Goal: Transaction & Acquisition: Purchase product/service

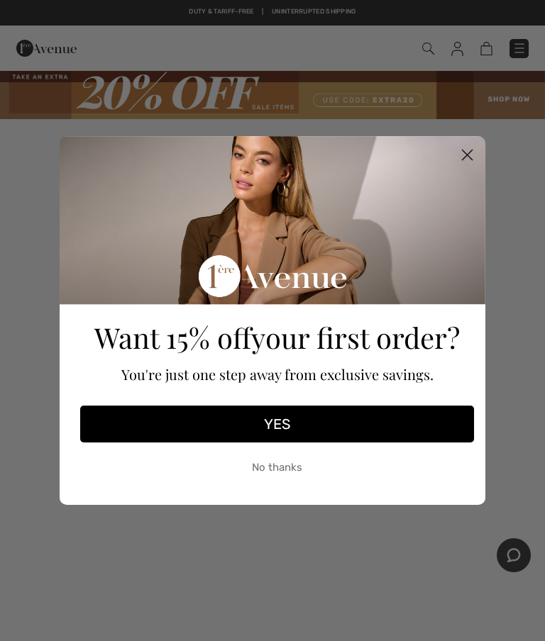
click at [469, 153] on icon "Close dialog" at bounding box center [468, 155] width 10 height 10
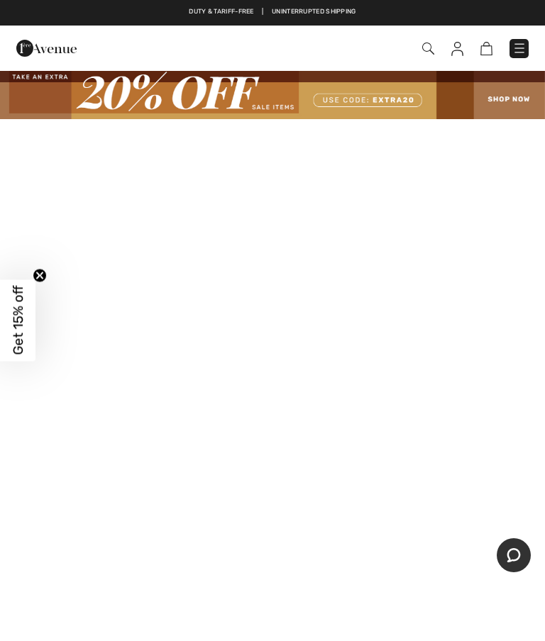
click at [195, 99] on img at bounding box center [272, 95] width 545 height 50
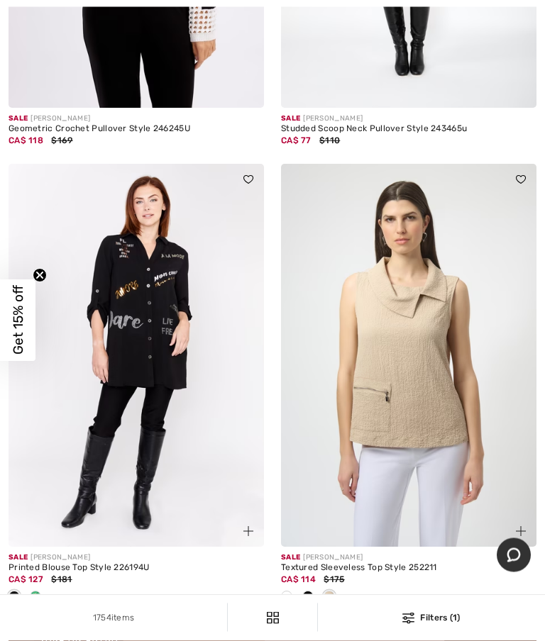
scroll to position [5009, 0]
click at [341, 446] on img at bounding box center [408, 355] width 255 height 383
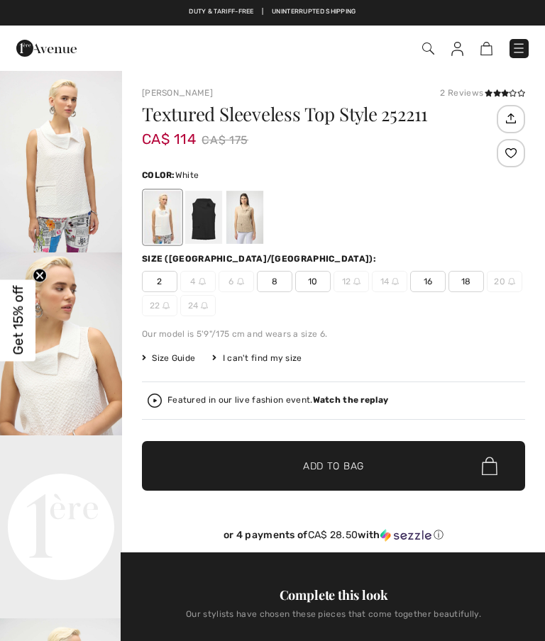
checkbox input "true"
click at [198, 219] on div at bounding box center [203, 217] width 37 height 53
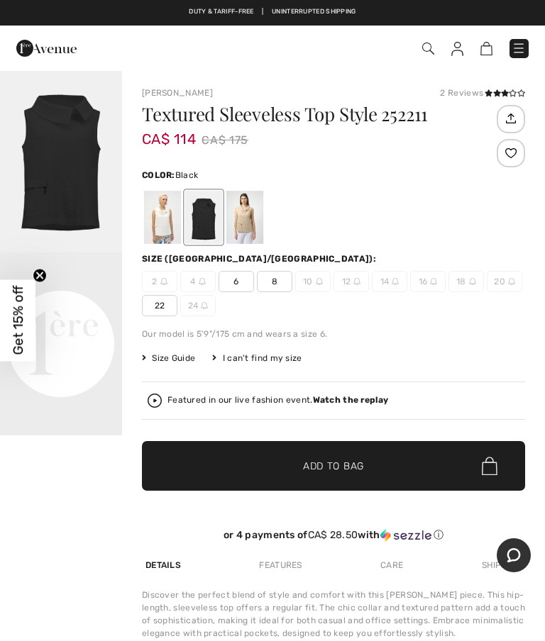
click at [245, 219] on div at bounding box center [244, 217] width 37 height 53
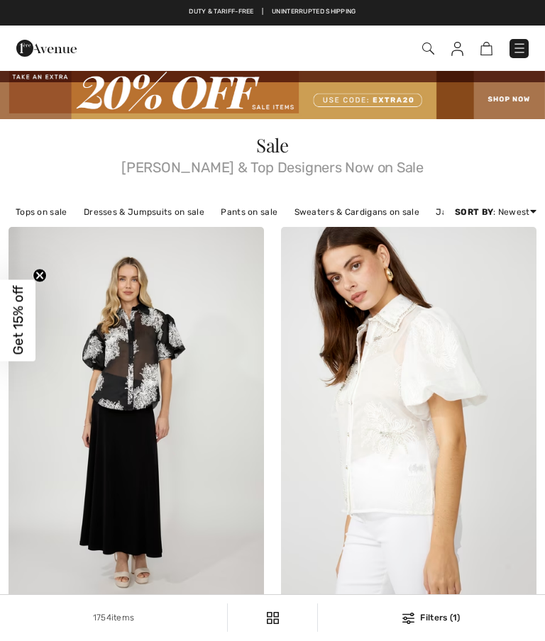
checkbox input "true"
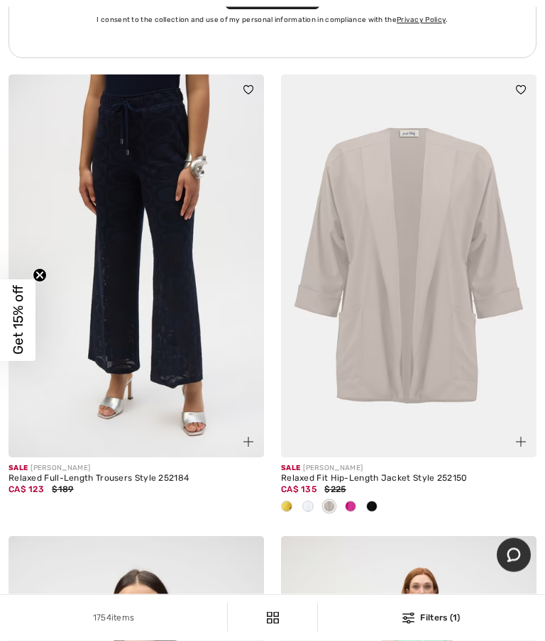
scroll to position [8599, 0]
click at [421, 274] on img at bounding box center [408, 265] width 255 height 383
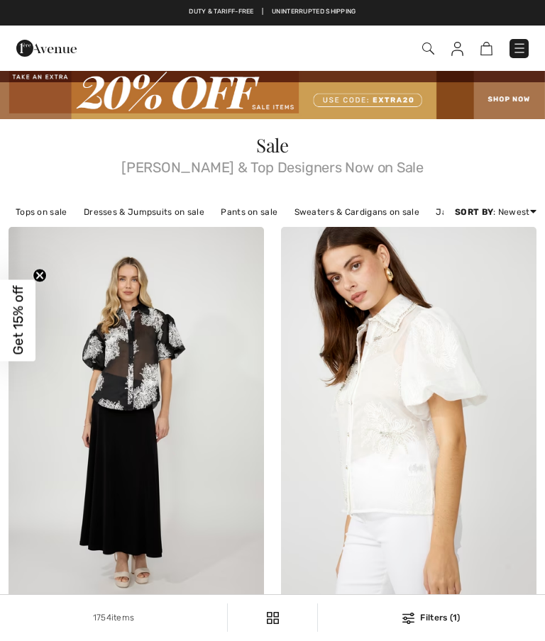
checkbox input "true"
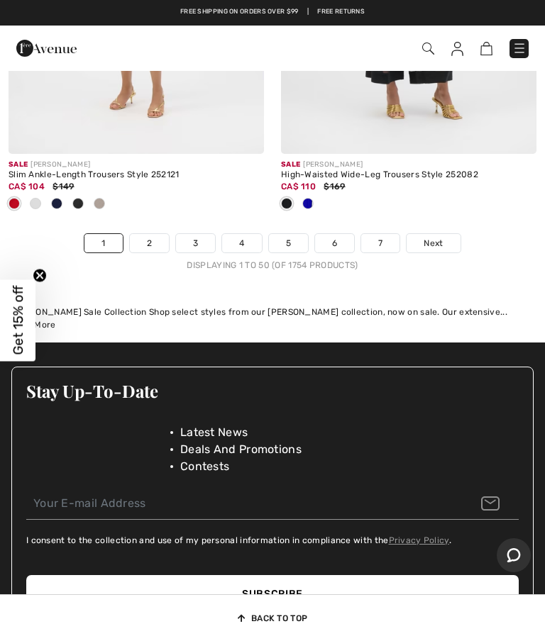
scroll to position [11752, 0]
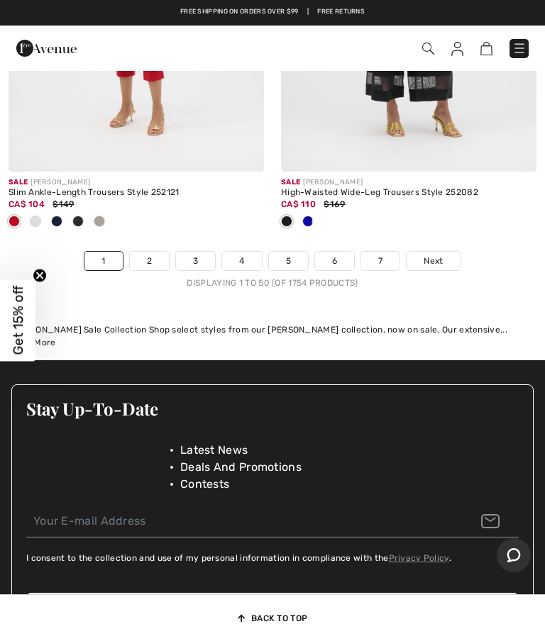
click at [55, 492] on div at bounding box center [272, 515] width 521 height 46
click at [435, 253] on link "Next" at bounding box center [433, 261] width 53 height 18
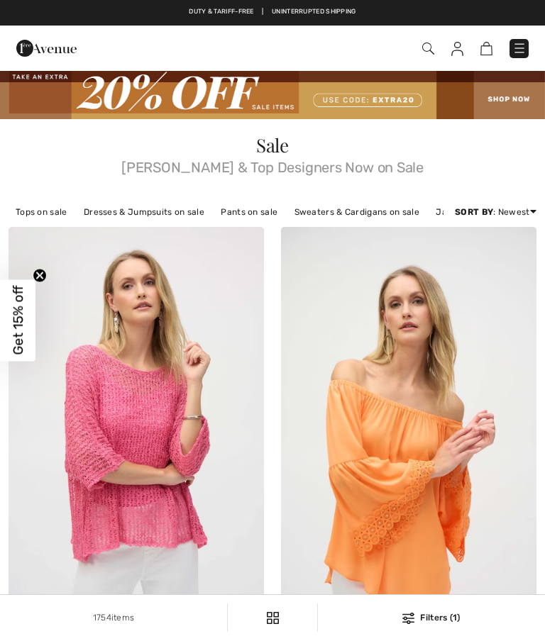
checkbox input "true"
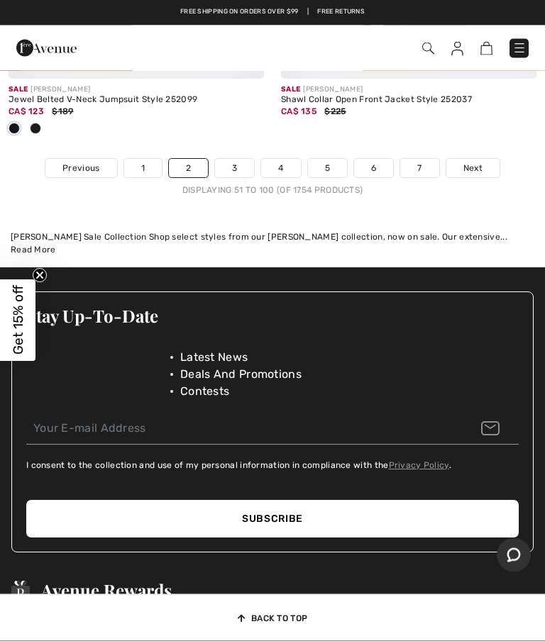
scroll to position [11950, 0]
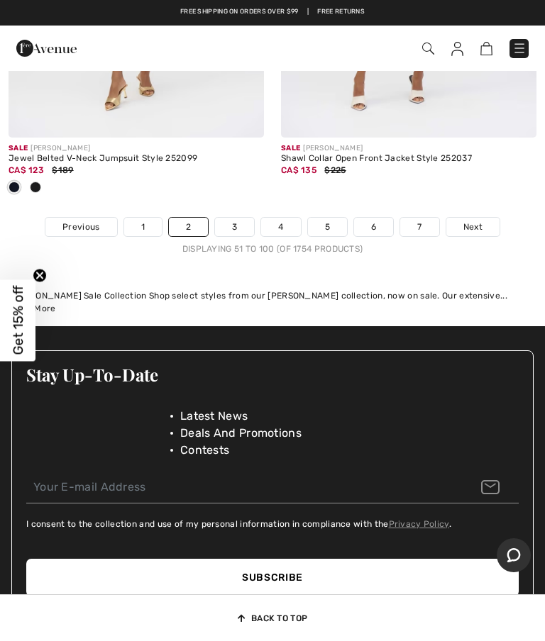
click at [476, 221] on span "Next" at bounding box center [472, 227] width 19 height 13
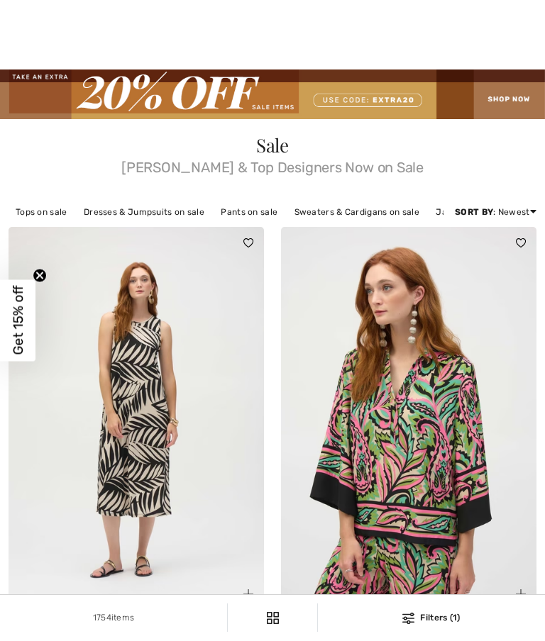
checkbox input "true"
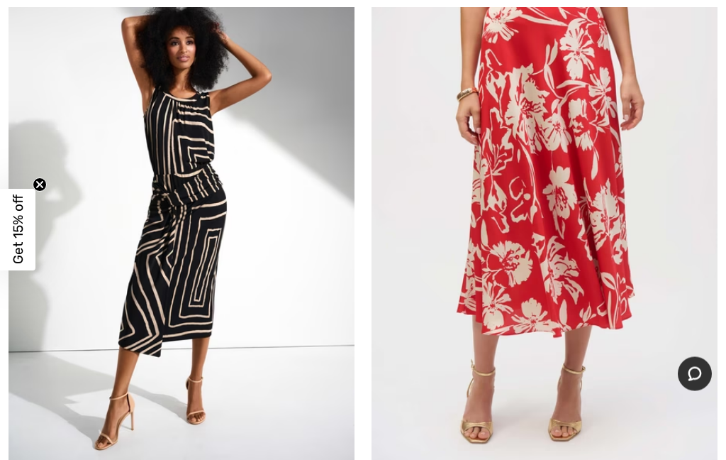
scroll to position [9370, 0]
click at [511, 303] on img at bounding box center [545, 216] width 346 height 519
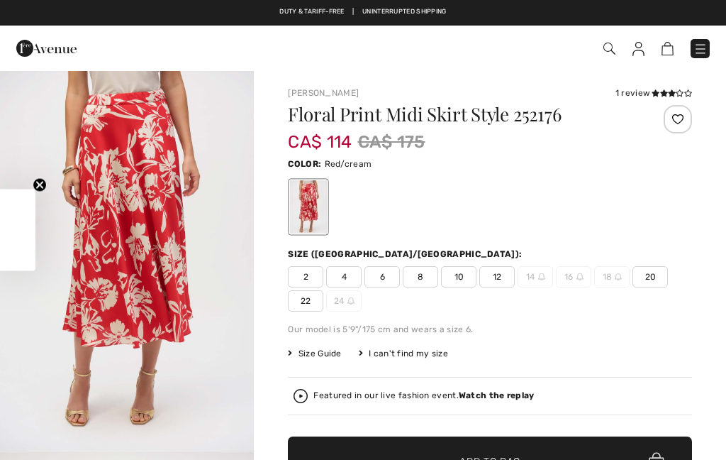
checkbox input "true"
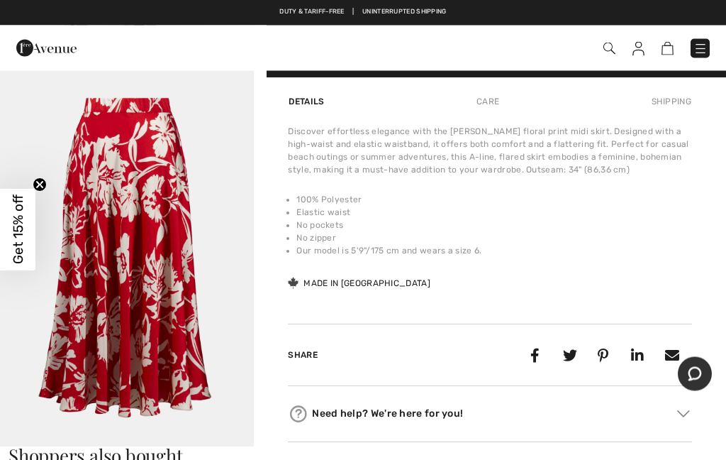
scroll to position [910, 0]
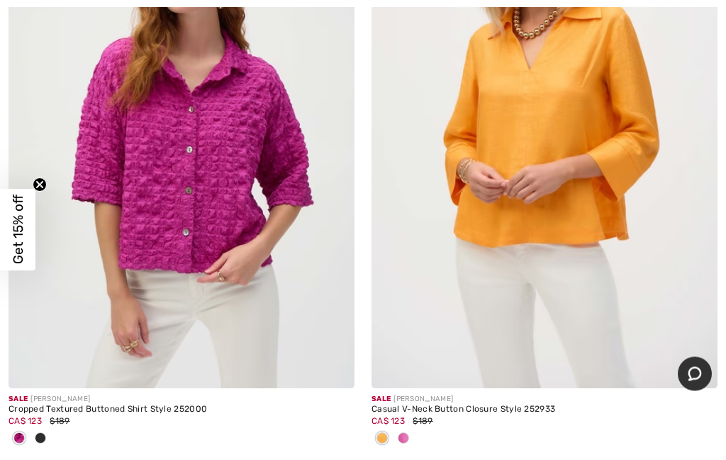
scroll to position [14214, 0]
click at [95, 257] on img at bounding box center [182, 128] width 346 height 519
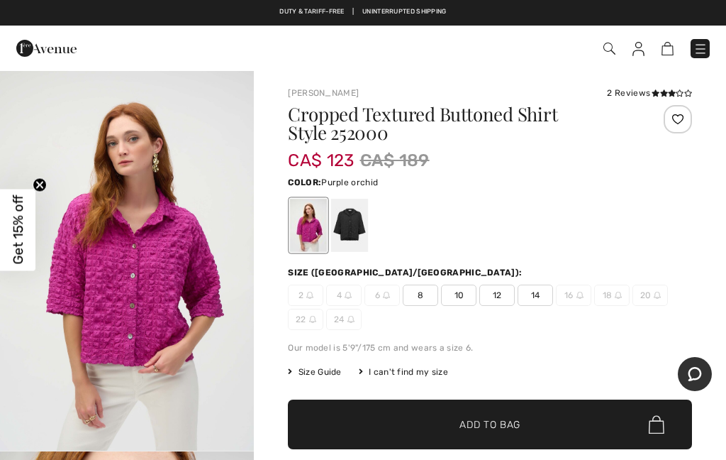
click at [350, 248] on div at bounding box center [349, 225] width 37 height 53
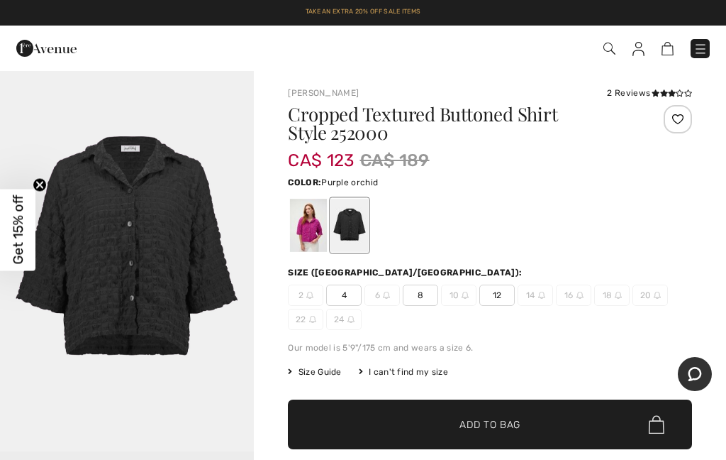
click at [302, 237] on div at bounding box center [308, 225] width 37 height 53
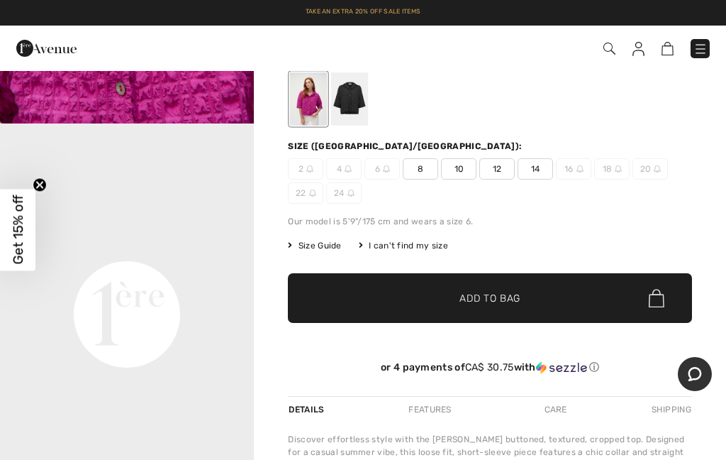
scroll to position [122, 0]
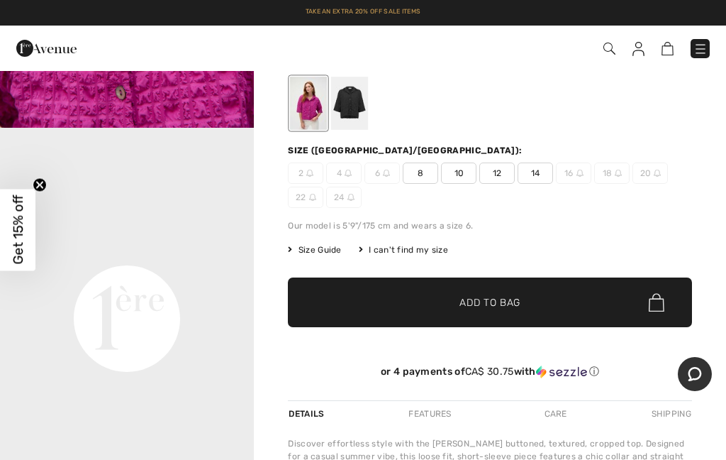
click at [348, 113] on div at bounding box center [349, 103] width 37 height 53
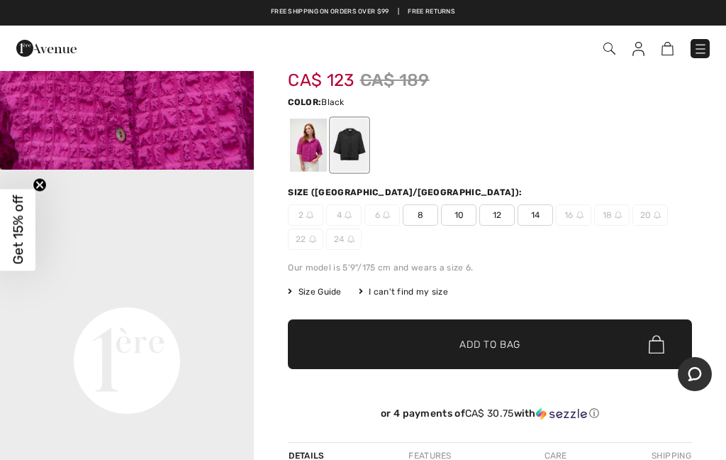
scroll to position [107, 0]
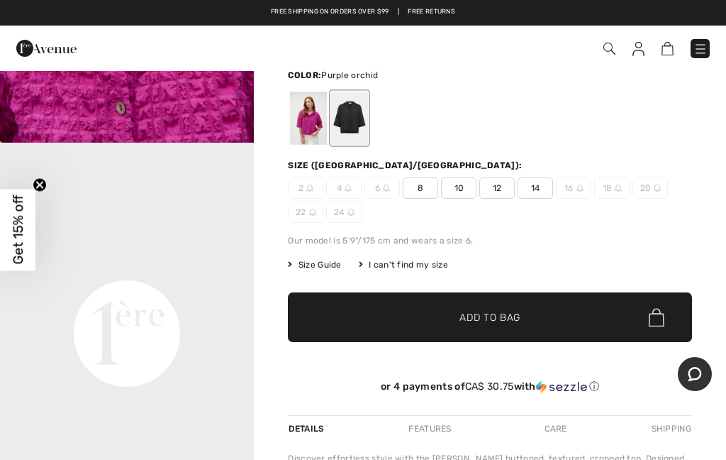
click at [496, 202] on div "2 4 6 8 10 12 14 16 18 20 22 24" at bounding box center [490, 199] width 404 height 45
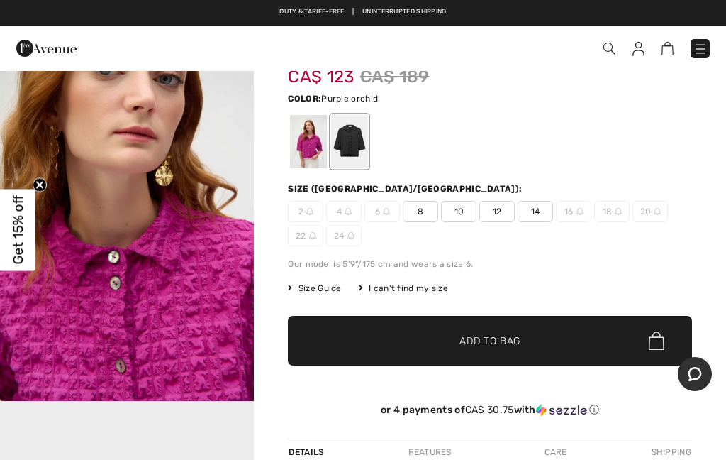
scroll to position [82, 0]
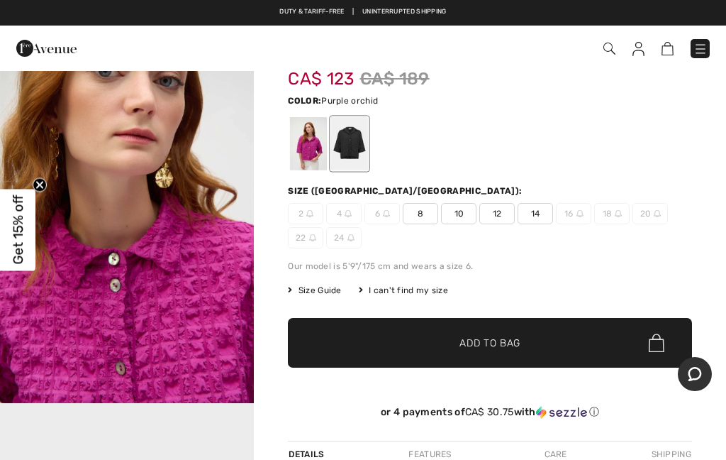
click at [531, 219] on span "14" at bounding box center [535, 213] width 35 height 21
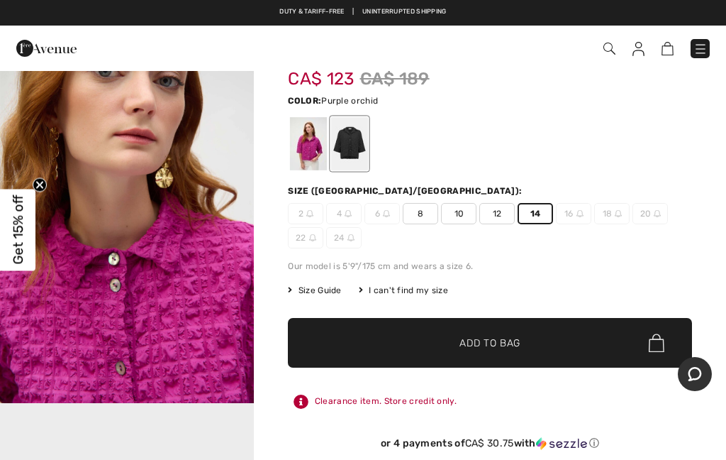
click at [465, 343] on span "Add to Bag" at bounding box center [490, 343] width 61 height 15
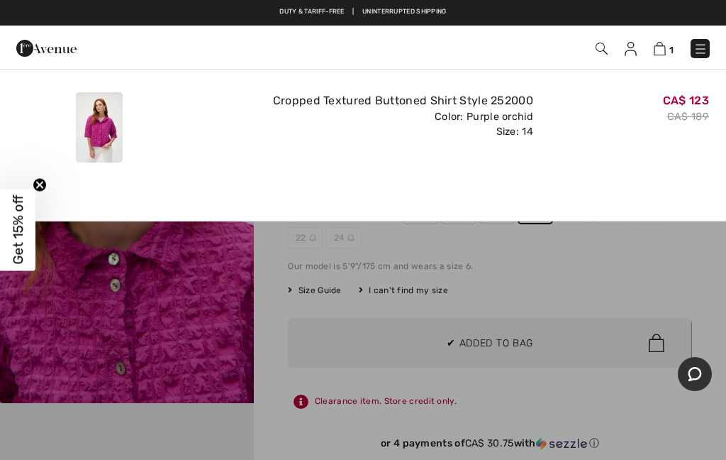
scroll to position [0, 0]
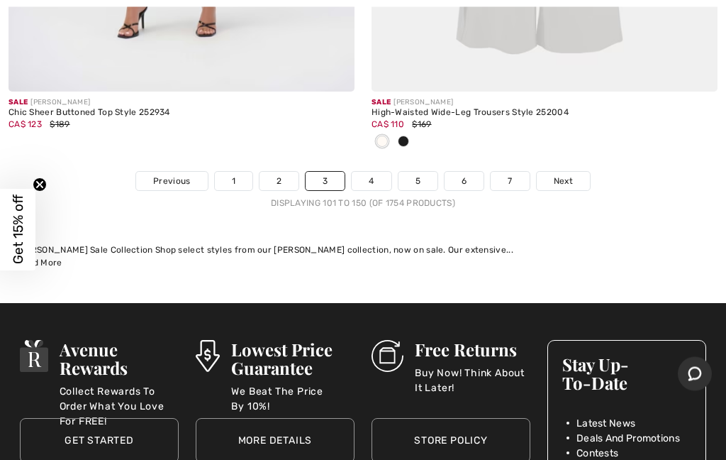
scroll to position [15226, 0]
click at [568, 175] on span "Next" at bounding box center [563, 181] width 19 height 13
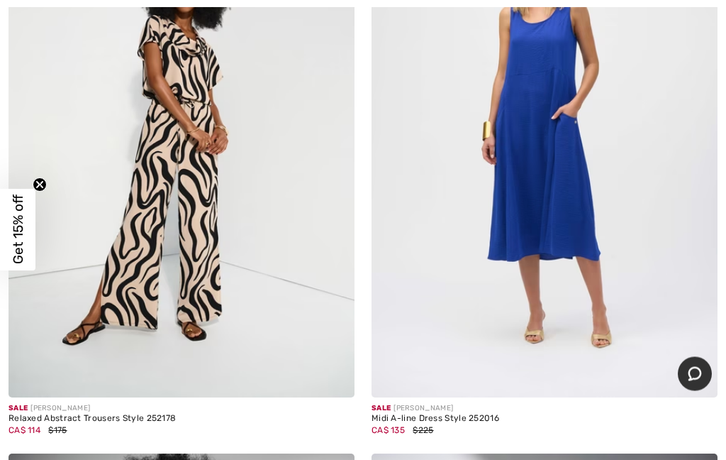
scroll to position [403, 0]
click at [582, 277] on img at bounding box center [545, 137] width 346 height 519
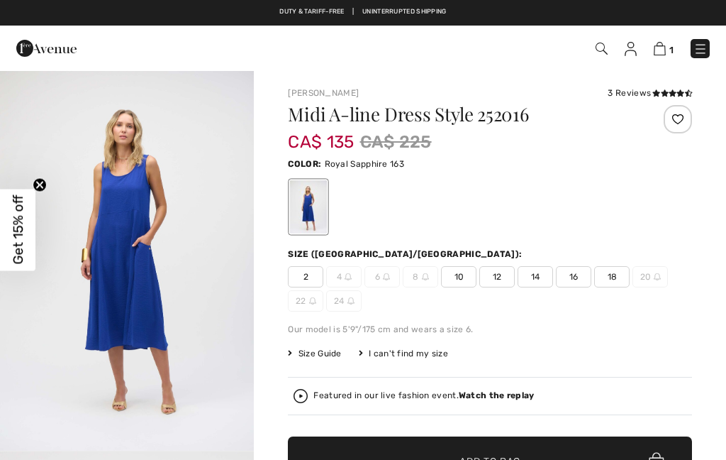
checkbox input "true"
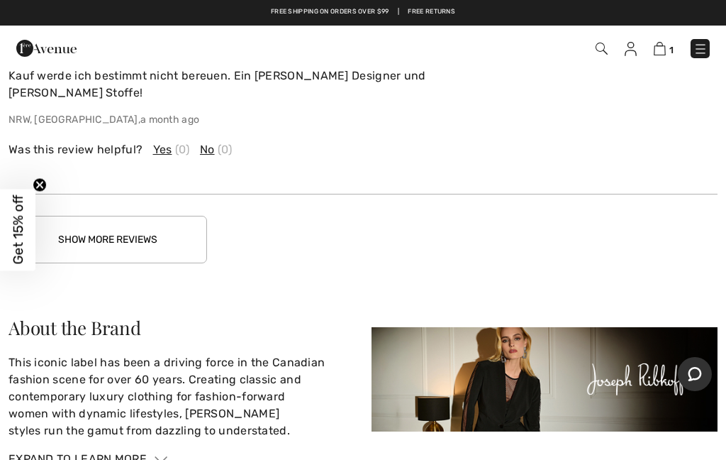
scroll to position [2327, 0]
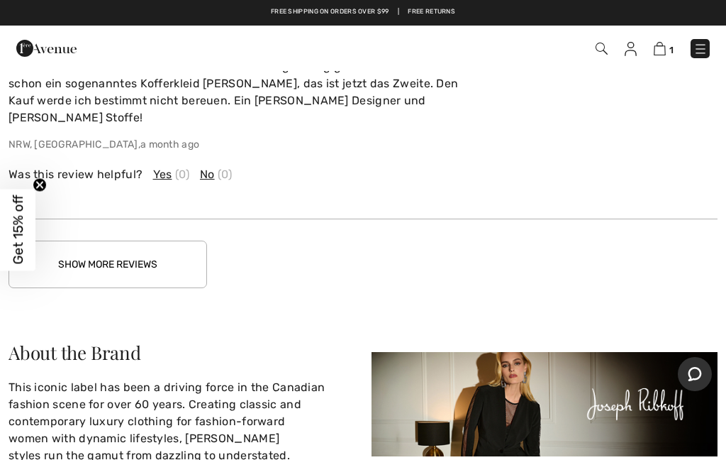
click at [84, 241] on button "Show More Reviews" at bounding box center [108, 265] width 199 height 48
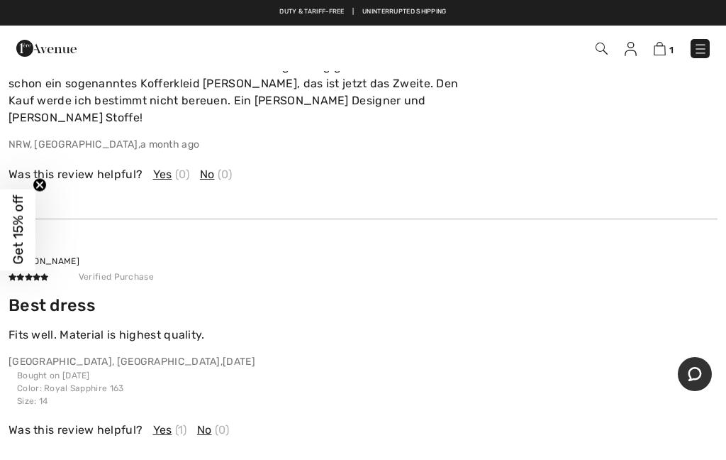
click at [19, 265] on span "Get 15% off" at bounding box center [18, 230] width 16 height 70
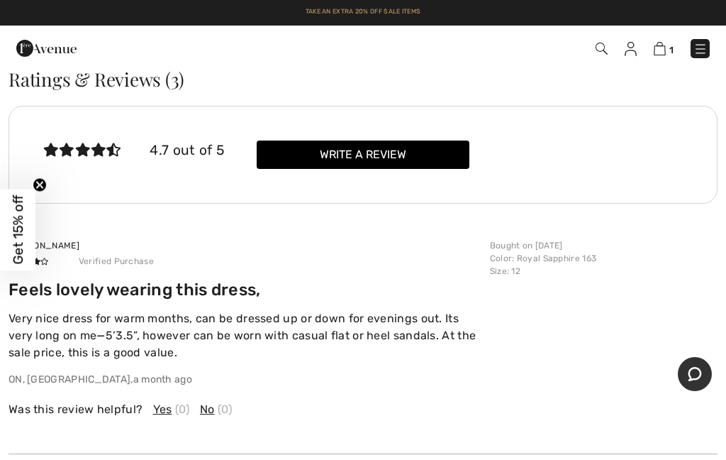
scroll to position [1820, 0]
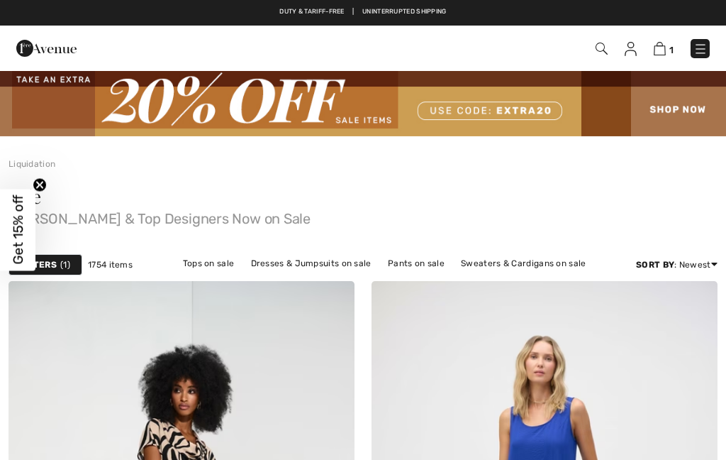
checkbox input "true"
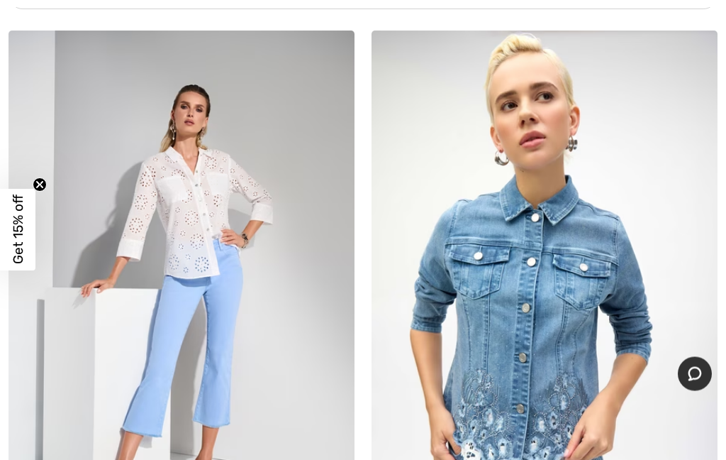
scroll to position [11083, 0]
click at [145, 342] on img at bounding box center [182, 290] width 346 height 519
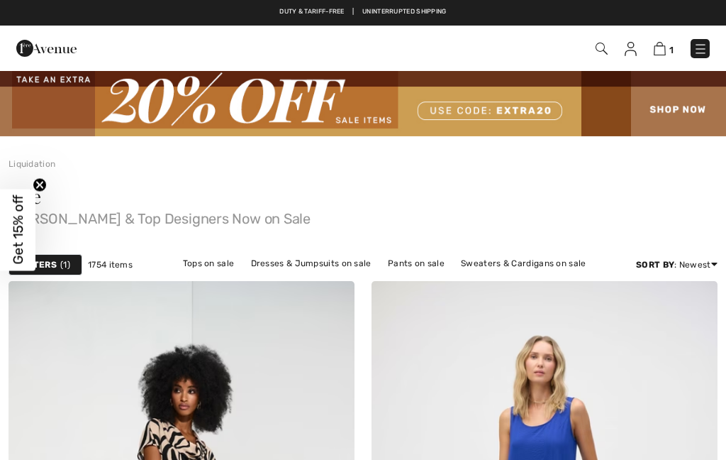
checkbox input "true"
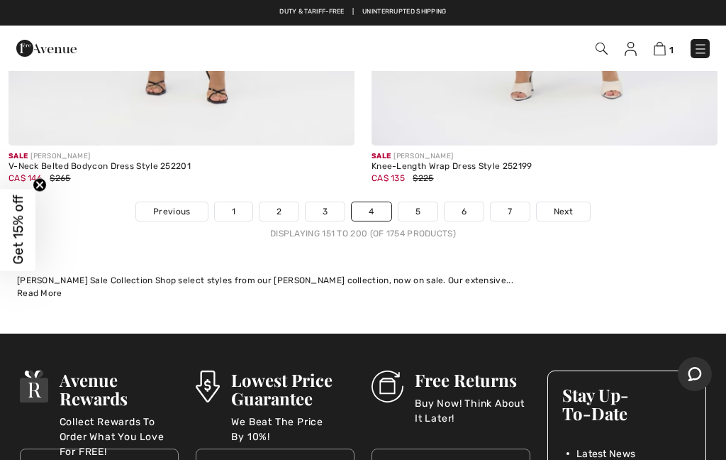
scroll to position [15059, 0]
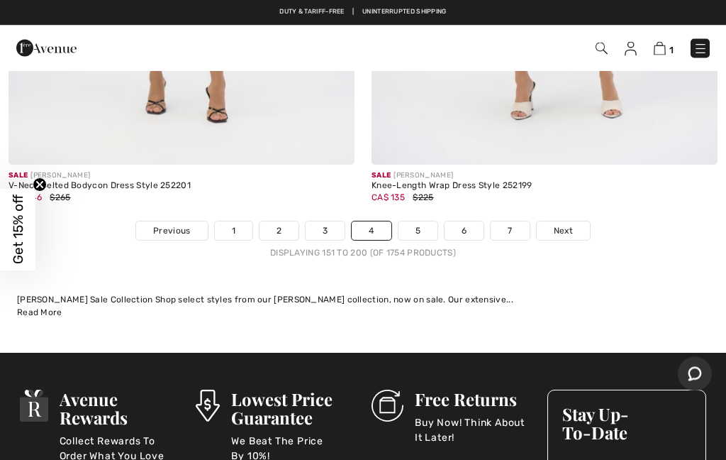
click at [578, 222] on link "Next" at bounding box center [563, 231] width 53 height 18
click at [585, 222] on link "Next" at bounding box center [563, 231] width 53 height 18
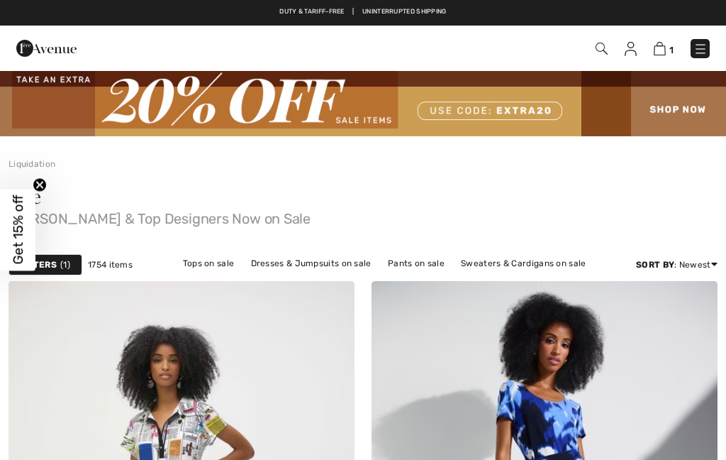
checkbox input "true"
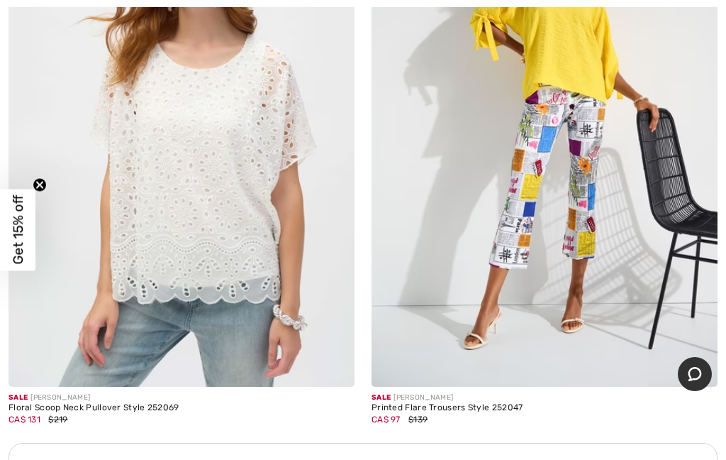
scroll to position [3316, 0]
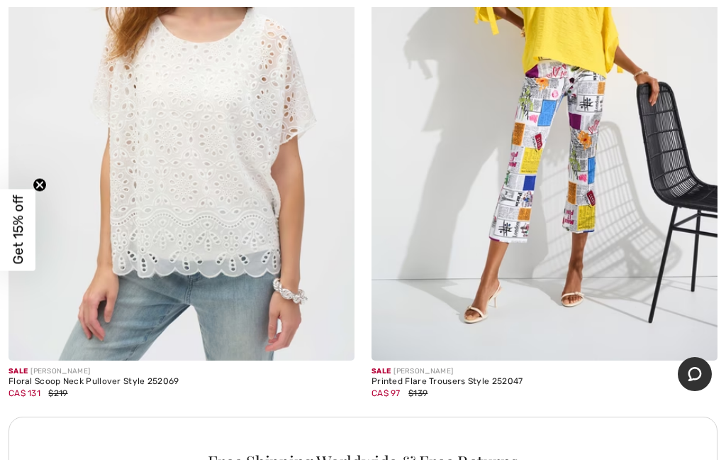
click at [74, 247] on img at bounding box center [182, 100] width 346 height 519
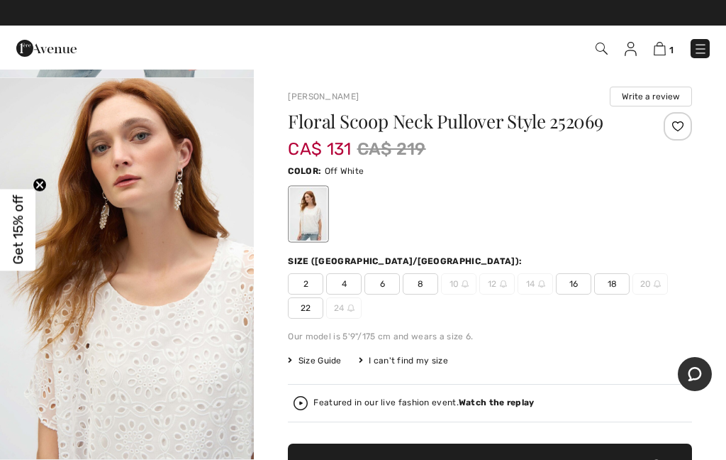
scroll to position [359, 0]
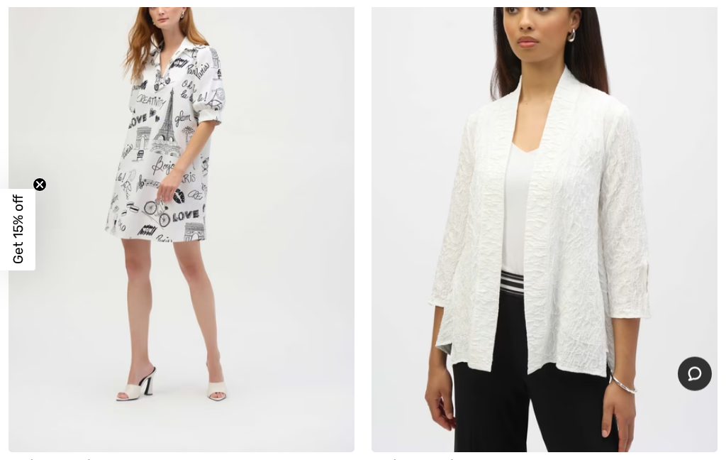
scroll to position [5088, 0]
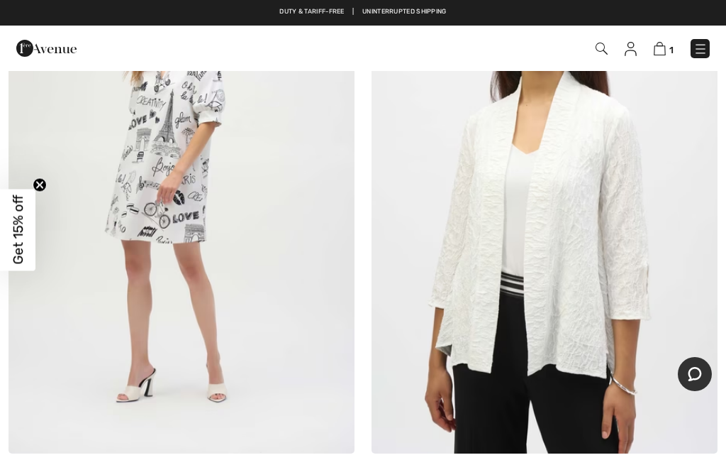
click at [448, 394] on img at bounding box center [545, 193] width 346 height 519
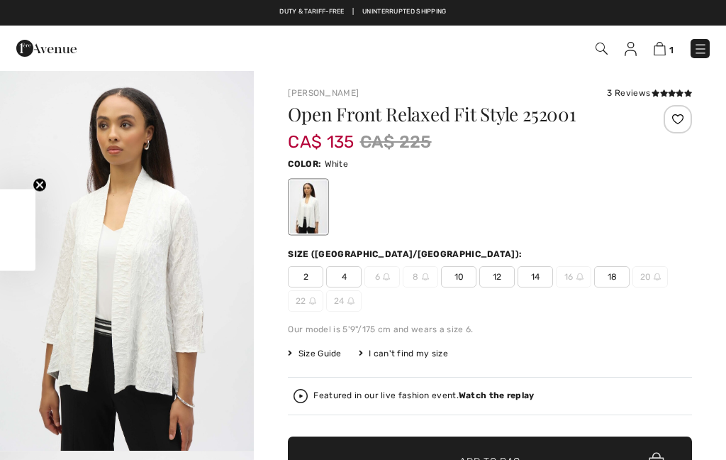
checkbox input "true"
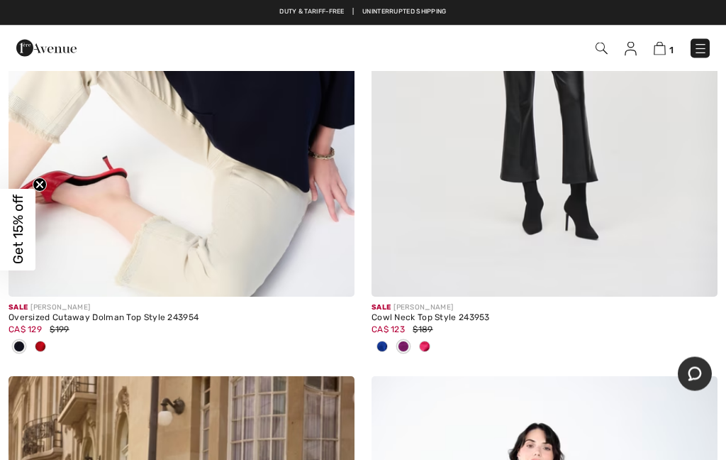
scroll to position [7755, 0]
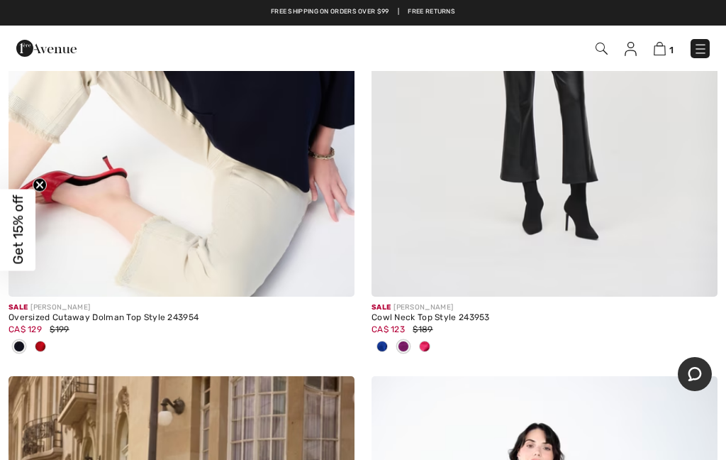
click at [94, 228] on img at bounding box center [182, 36] width 346 height 519
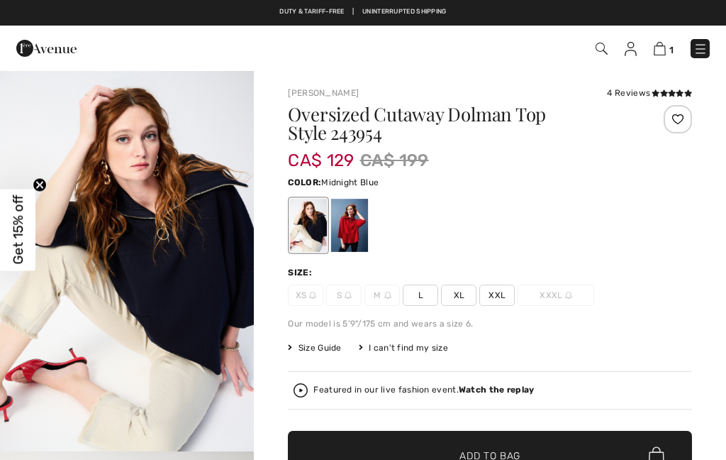
checkbox input "true"
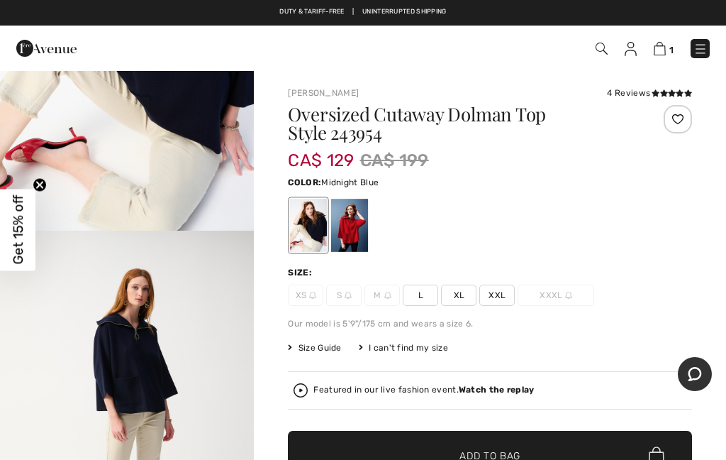
click at [622, 94] on div "4 Reviews" at bounding box center [649, 93] width 85 height 13
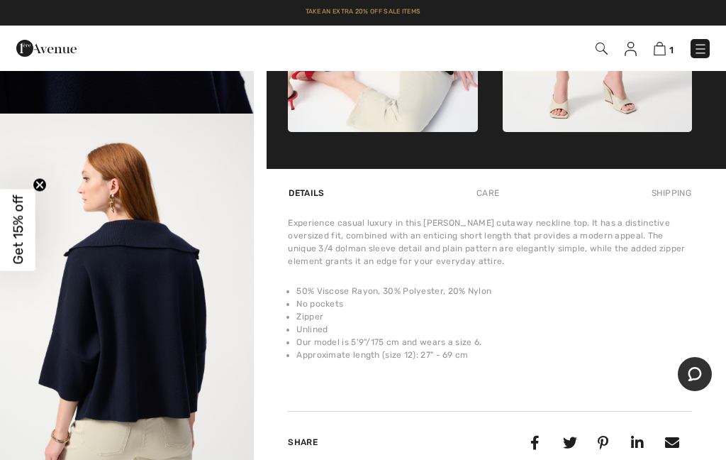
scroll to position [1075, 0]
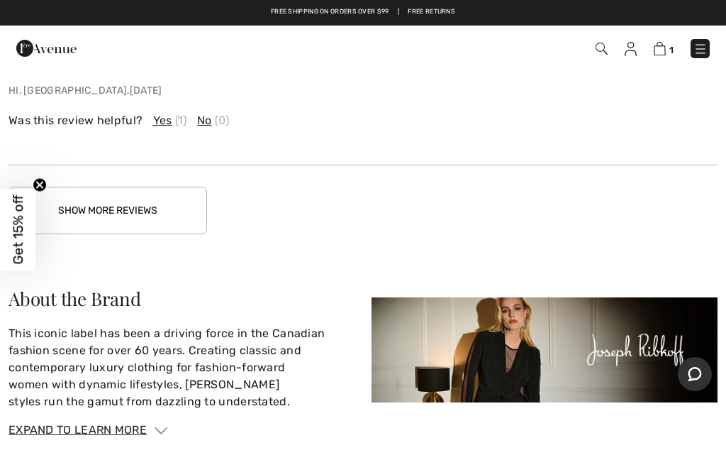
click at [69, 212] on button "Show More Reviews" at bounding box center [108, 211] width 199 height 48
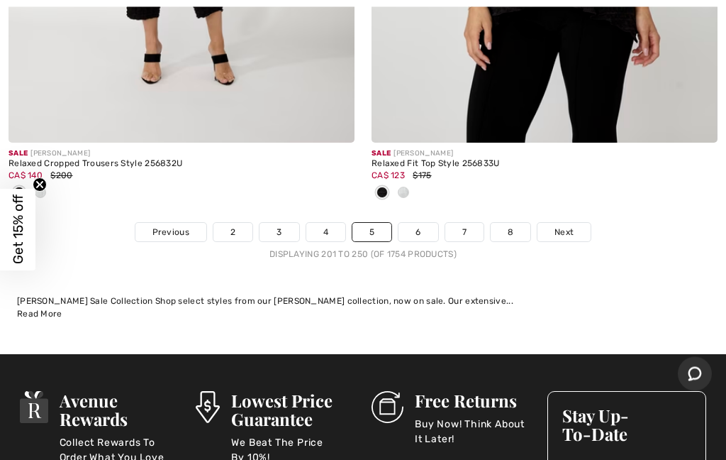
scroll to position [15361, 0]
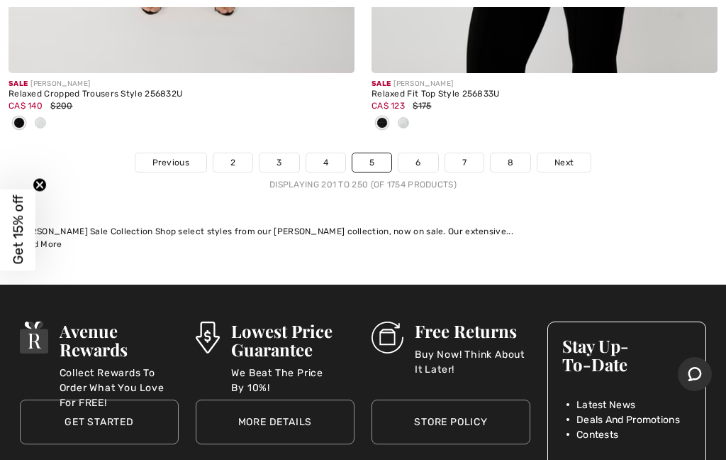
click at [576, 153] on link "Next" at bounding box center [564, 162] width 53 height 18
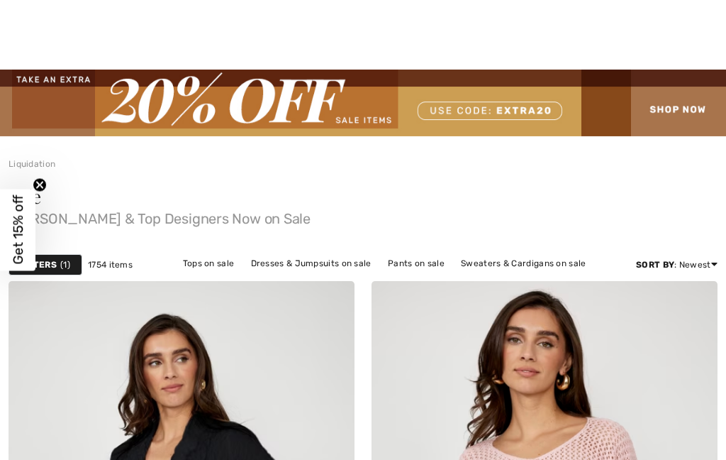
checkbox input "true"
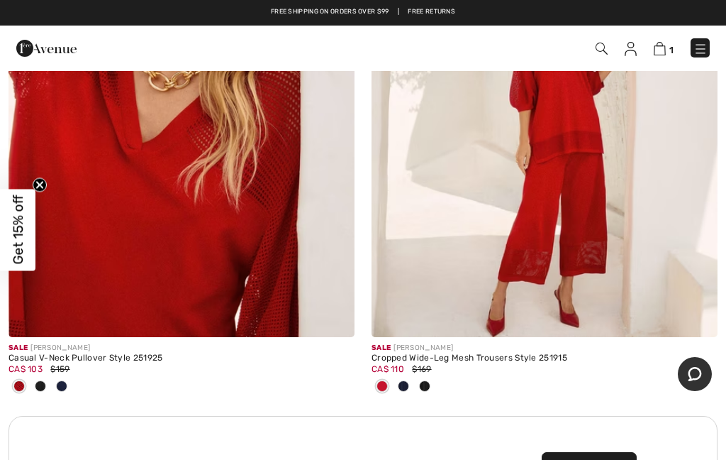
scroll to position [10660, 0]
